Goal: Communication & Community: Answer question/provide support

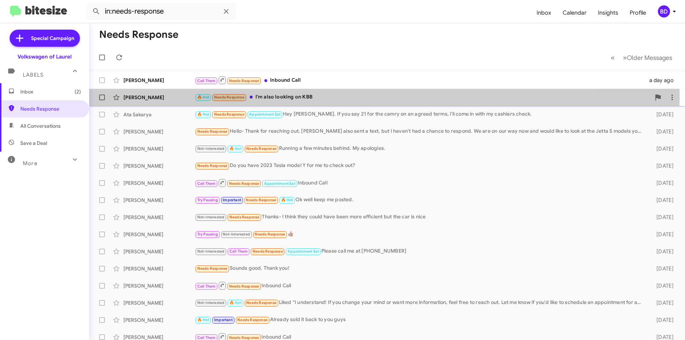
click at [321, 96] on div "🔥 Hot Needs Response I'm also looking on KBB" at bounding box center [423, 97] width 456 height 8
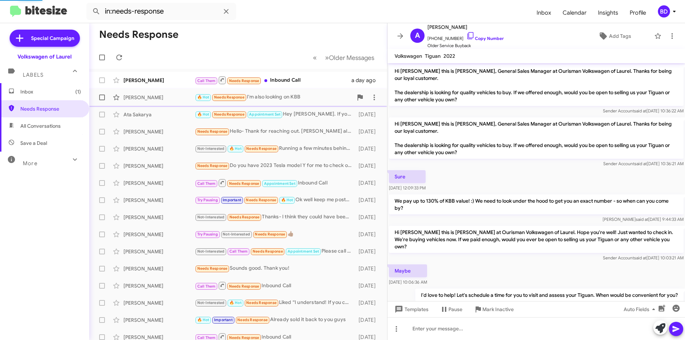
scroll to position [160, 0]
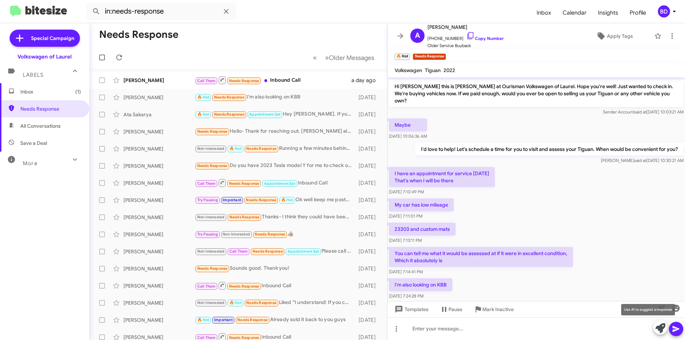
click at [659, 327] on icon at bounding box center [660, 328] width 10 height 10
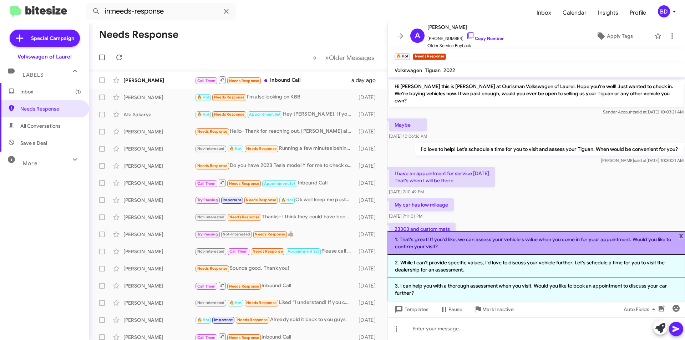
click at [538, 243] on li "1. That's great! If you'd like, we can assess your vehicle's value when you com…" at bounding box center [536, 243] width 298 height 24
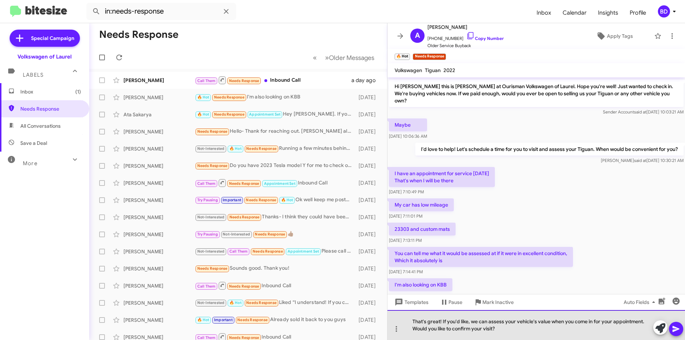
drag, startPoint x: 494, startPoint y: 330, endPoint x: 528, endPoint y: 328, distance: 34.3
click at [494, 330] on div "That's great! If you'd like, we can assess your vehicle's value when you come i…" at bounding box center [536, 325] width 298 height 30
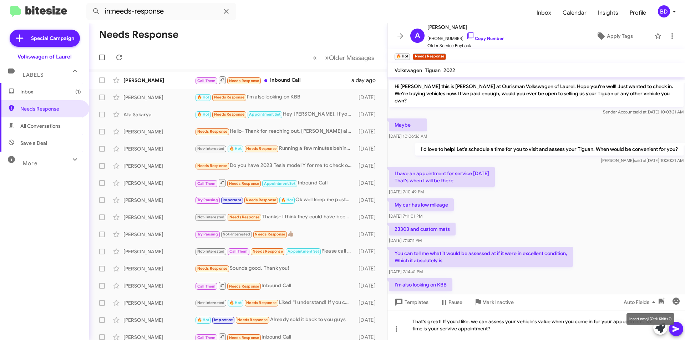
click at [676, 327] on mat-tooltip-component "Insert emoji (Ctrl+Shift+2)" at bounding box center [651, 318] width 58 height 21
click at [679, 328] on icon at bounding box center [676, 329] width 9 height 9
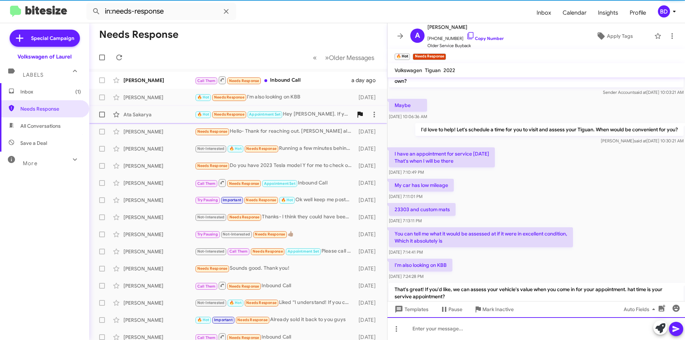
scroll to position [208, 0]
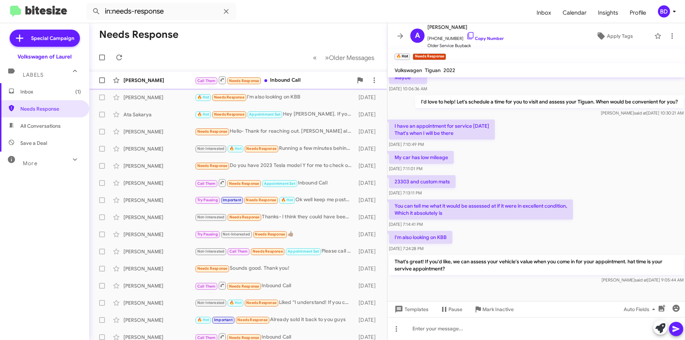
click at [323, 83] on div "Call Them Needs Response Inbound Call" at bounding box center [274, 80] width 158 height 9
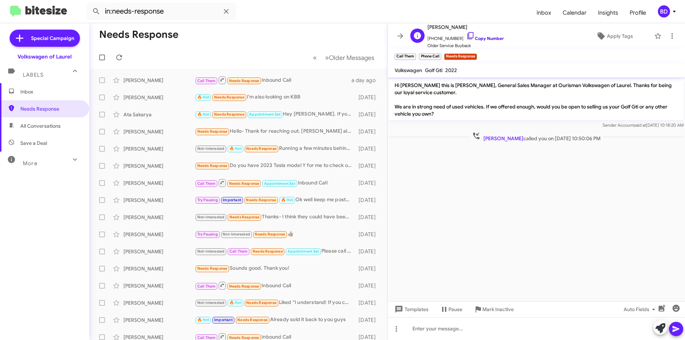
click at [476, 37] on link "Copy Number" at bounding box center [484, 38] width 37 height 5
click at [61, 76] on mat-sidenav-container "Special Campaign Volkswagen of Laurel Labels Inbox Needs Response All Conversat…" at bounding box center [342, 181] width 685 height 317
click at [46, 129] on span "All Conversations" at bounding box center [40, 125] width 40 height 7
type input "in:all-conversations"
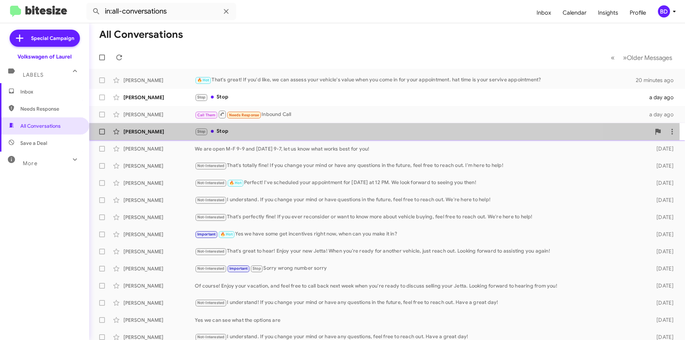
click at [233, 132] on div "Stop Stop" at bounding box center [423, 131] width 456 height 8
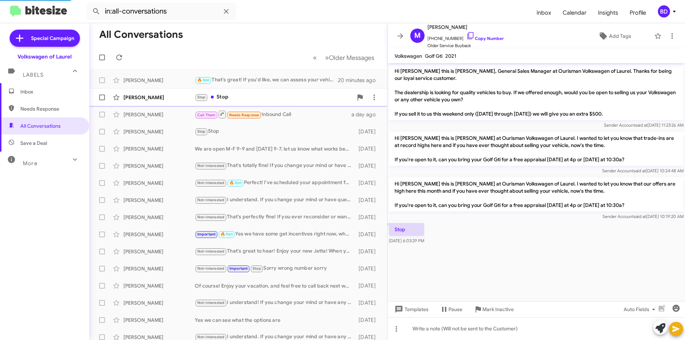
click at [236, 95] on div "Stop Stop" at bounding box center [274, 97] width 158 height 8
